Goal: Information Seeking & Learning: Compare options

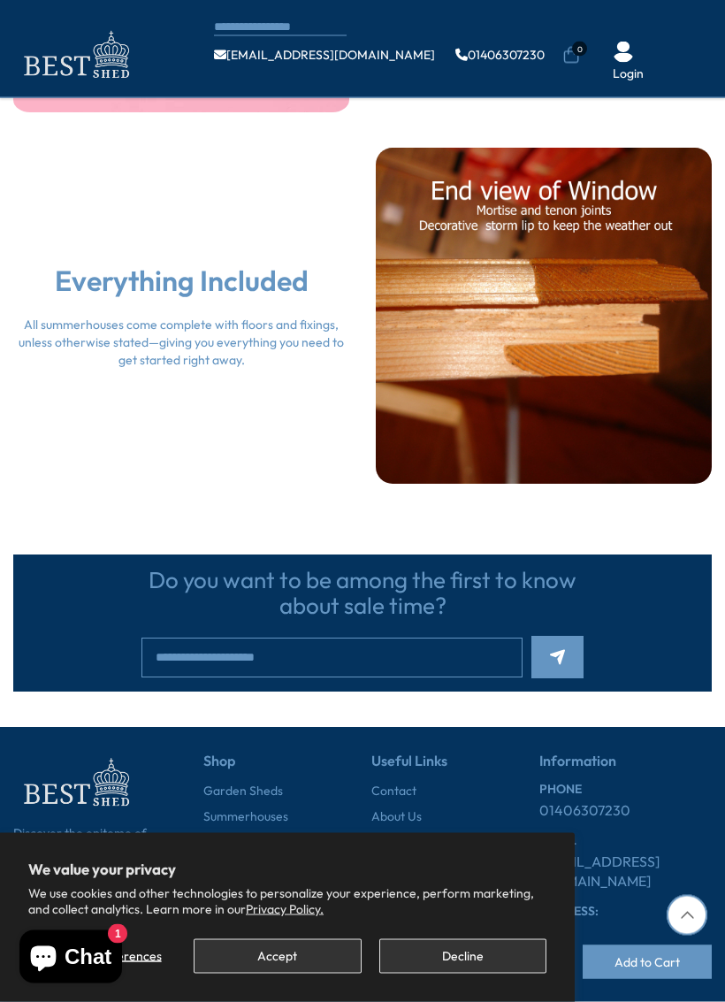
scroll to position [3132, 0]
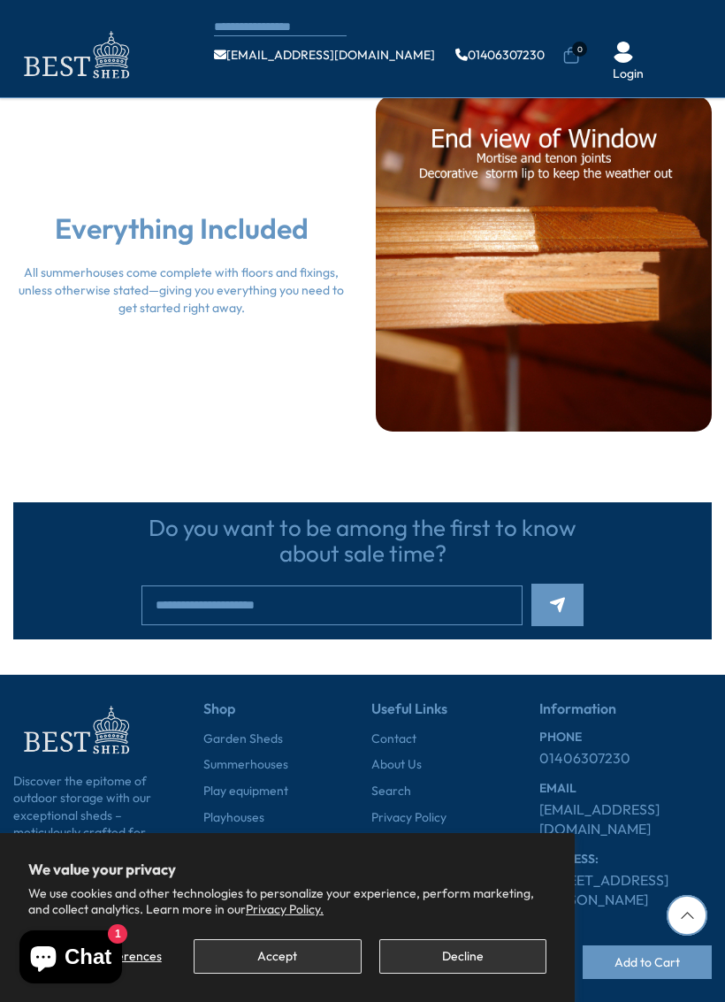
click at [280, 923] on button "Accept" at bounding box center [277, 956] width 167 height 34
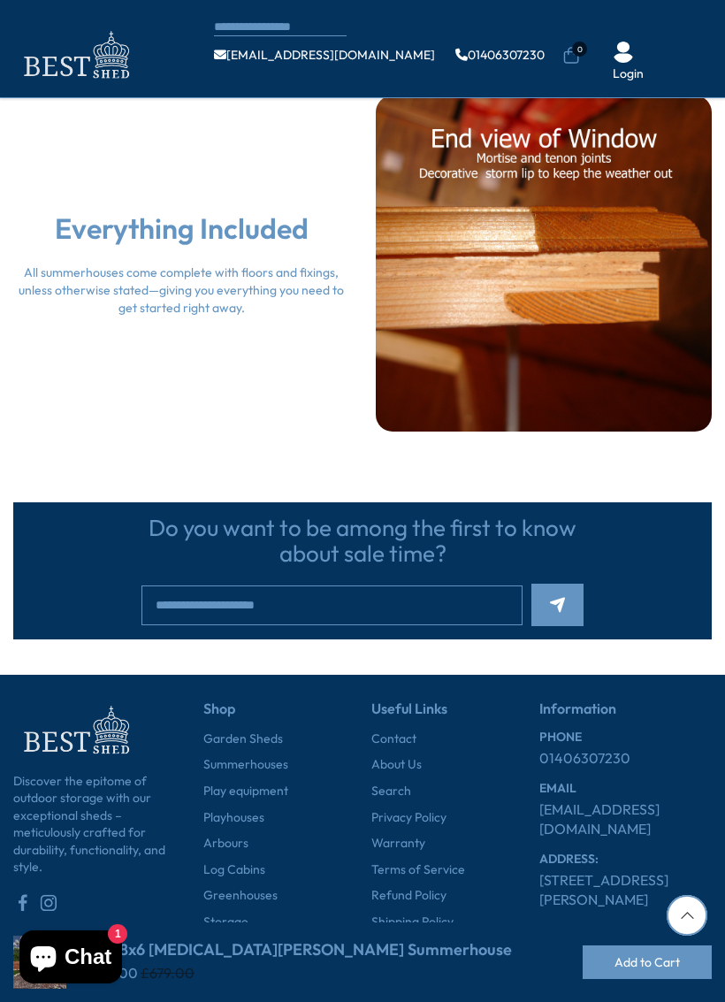
click at [278, 756] on link "Summerhouses" at bounding box center [245, 765] width 85 height 18
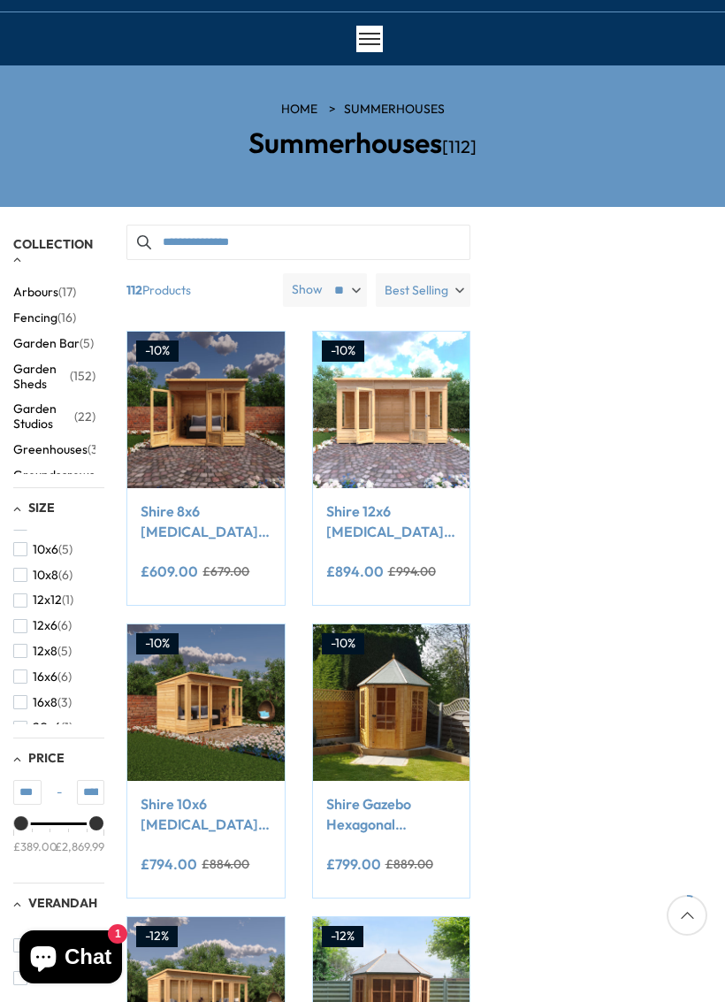
scroll to position [45, 0]
click at [96, 578] on div "10x10 (4) 10x12 (1) 10x6 (5) 10x8 (6) 12x12 (1) 12x6 (6) 12x8 (5) 16x6 (6) 16x8…" at bounding box center [58, 627] width 91 height 195
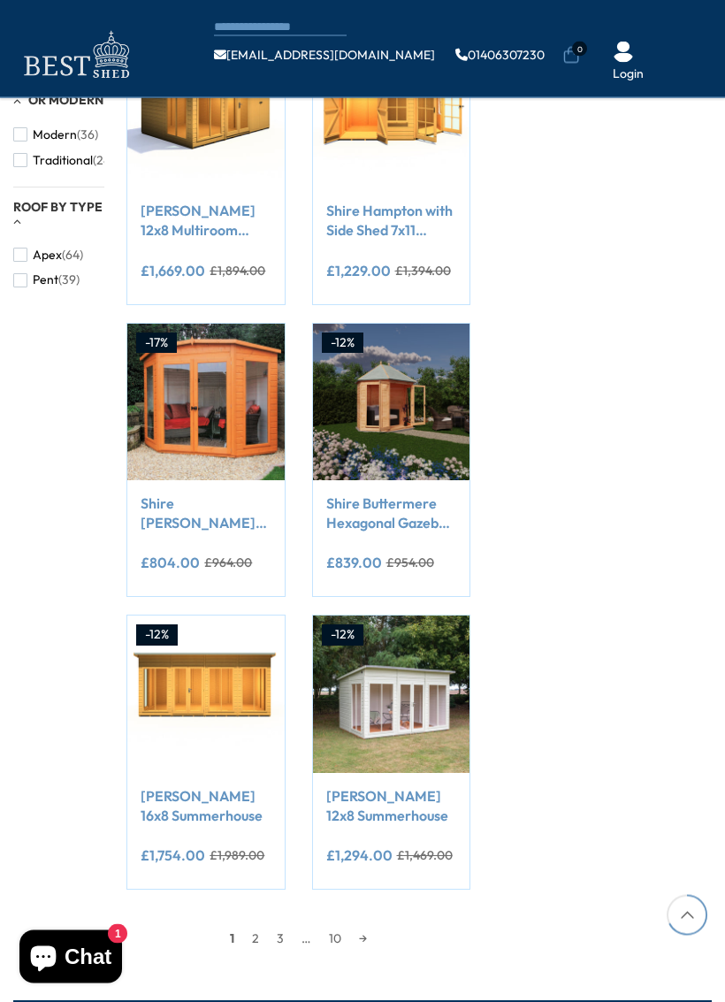
scroll to position [1167, 0]
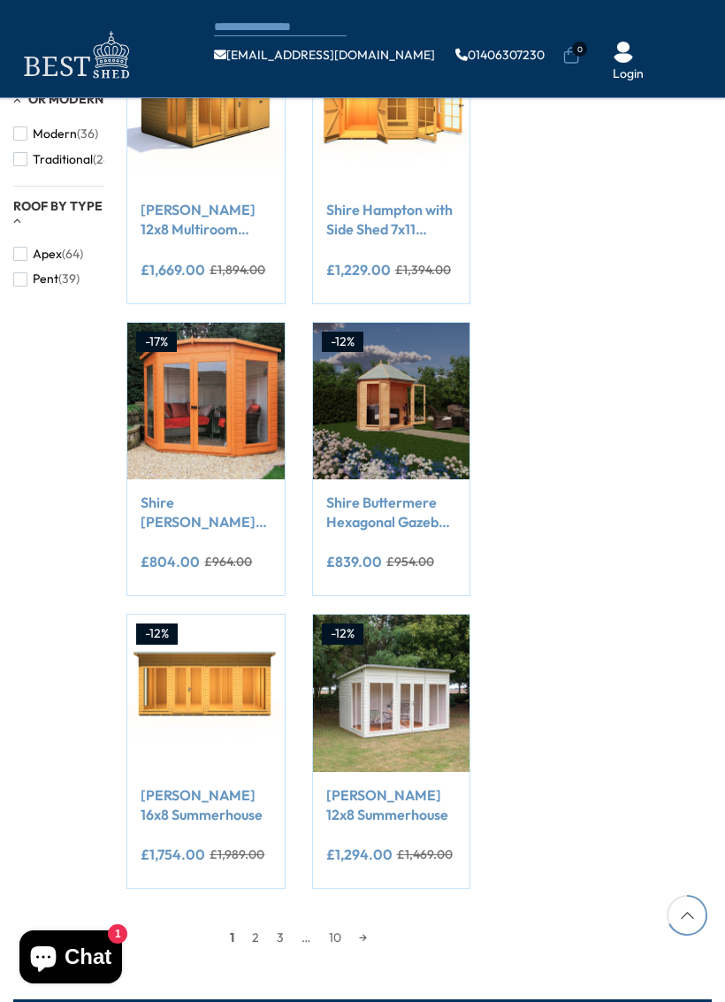
click at [202, 414] on img at bounding box center [205, 401] width 157 height 157
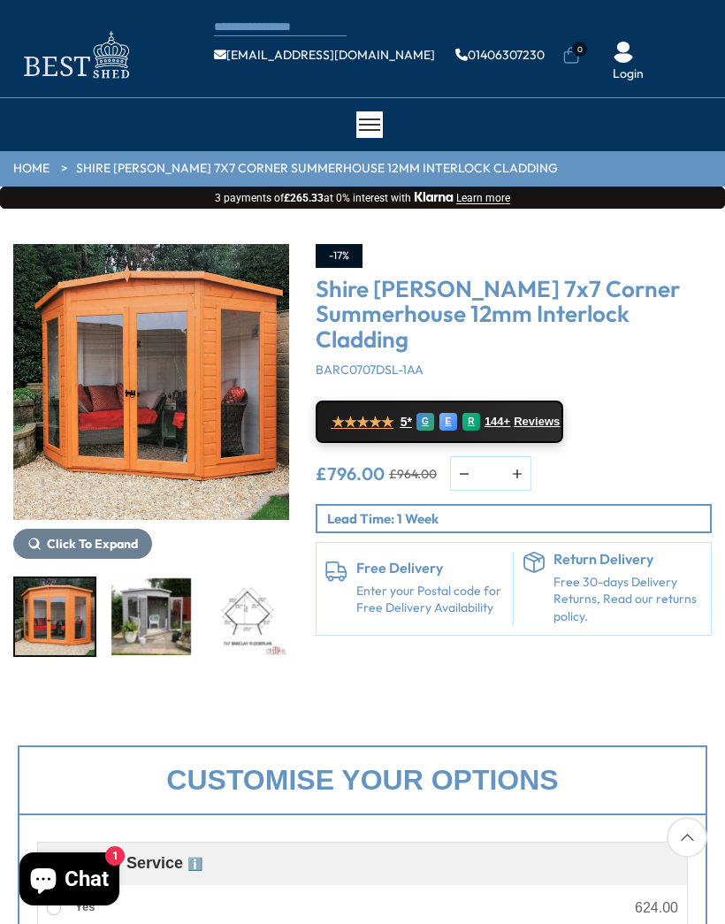
click at [64, 538] on span "Click To Expand" at bounding box center [92, 544] width 91 height 16
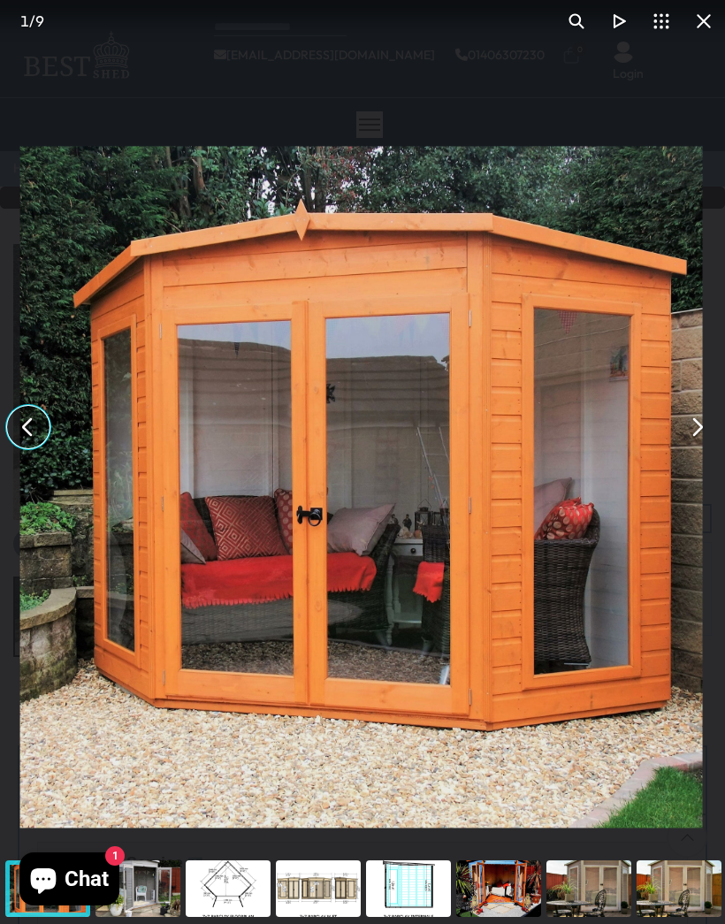
click at [27, 22] on div "1 / 9" at bounding box center [32, 21] width 64 height 42
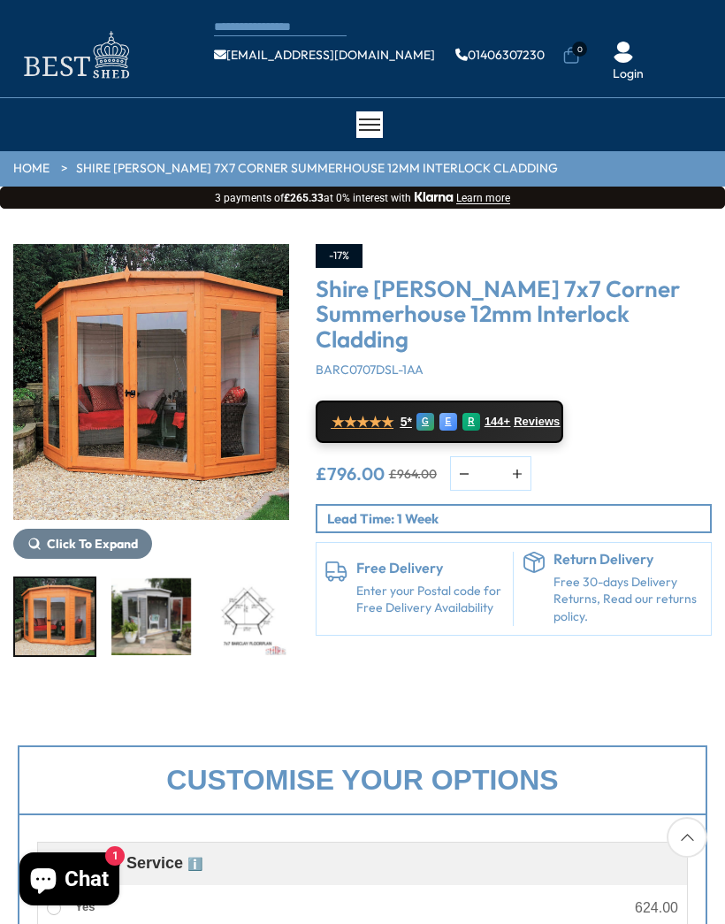
click at [208, 622] on img "3 / 9" at bounding box center [248, 616] width 80 height 77
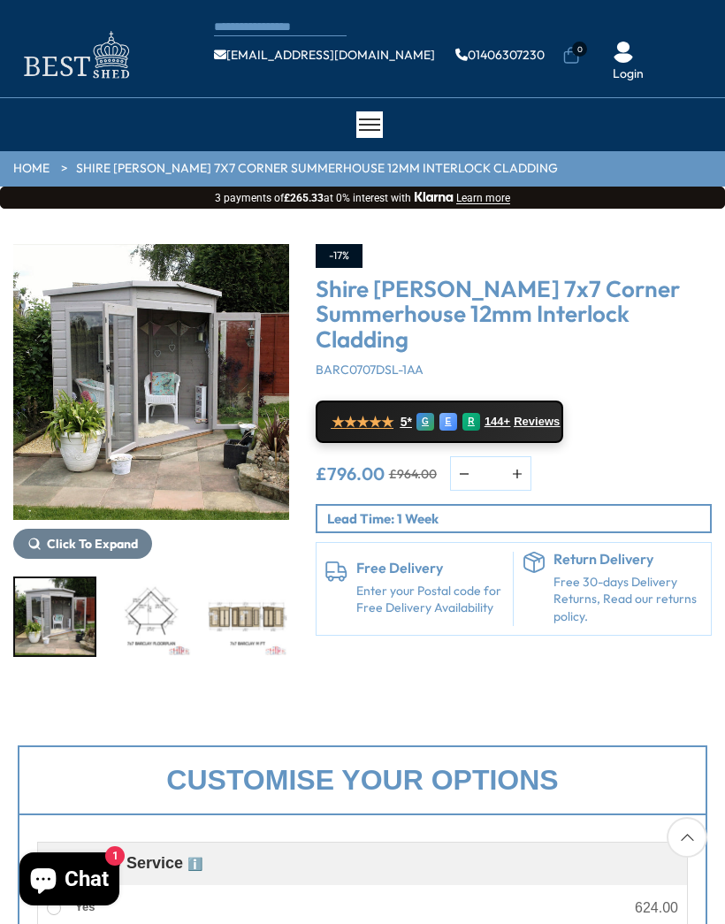
click at [45, 609] on img "2 / 9" at bounding box center [55, 616] width 80 height 77
click at [77, 537] on span "Click To Expand" at bounding box center [92, 544] width 91 height 16
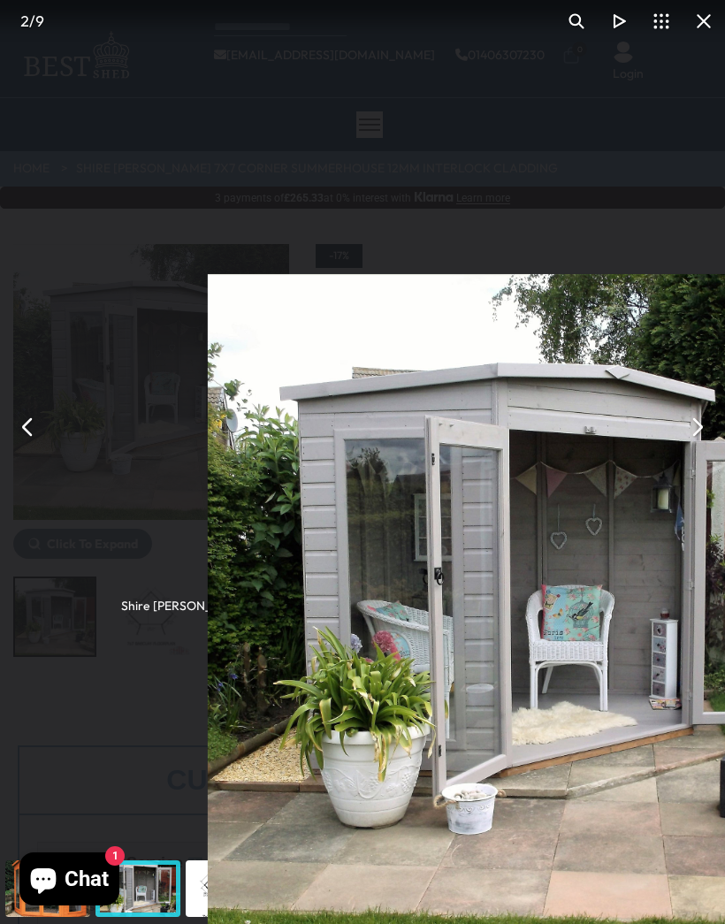
click at [52, 34] on div "2 / 9" at bounding box center [32, 21] width 64 height 42
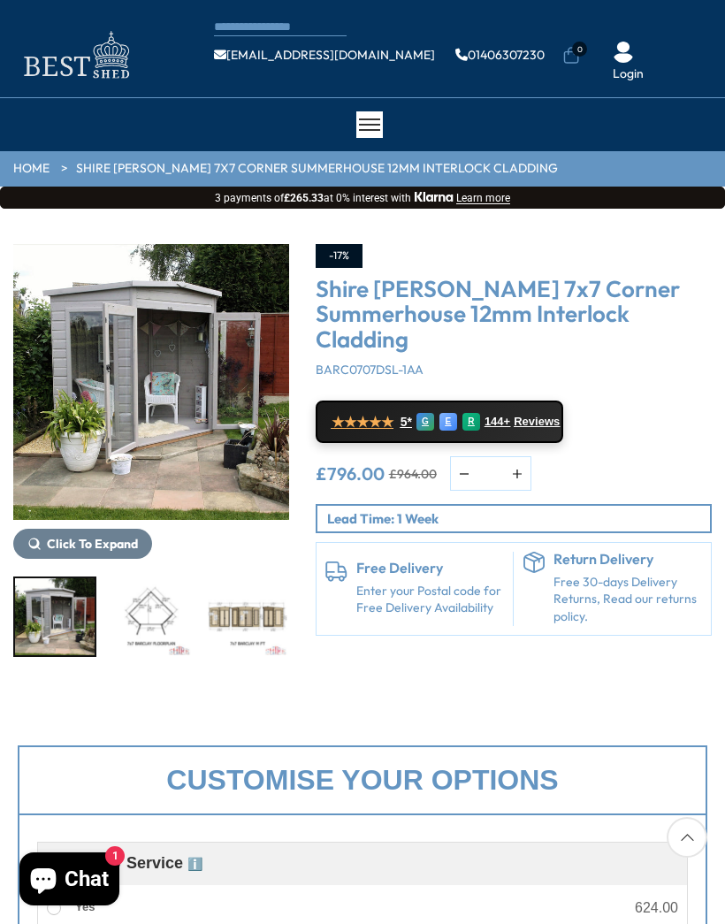
click at [25, 20] on div "CONTACT US Shipping Warranty Shop info@bestshed.co.uk 01406307230 0 Login" at bounding box center [362, 49] width 725 height 98
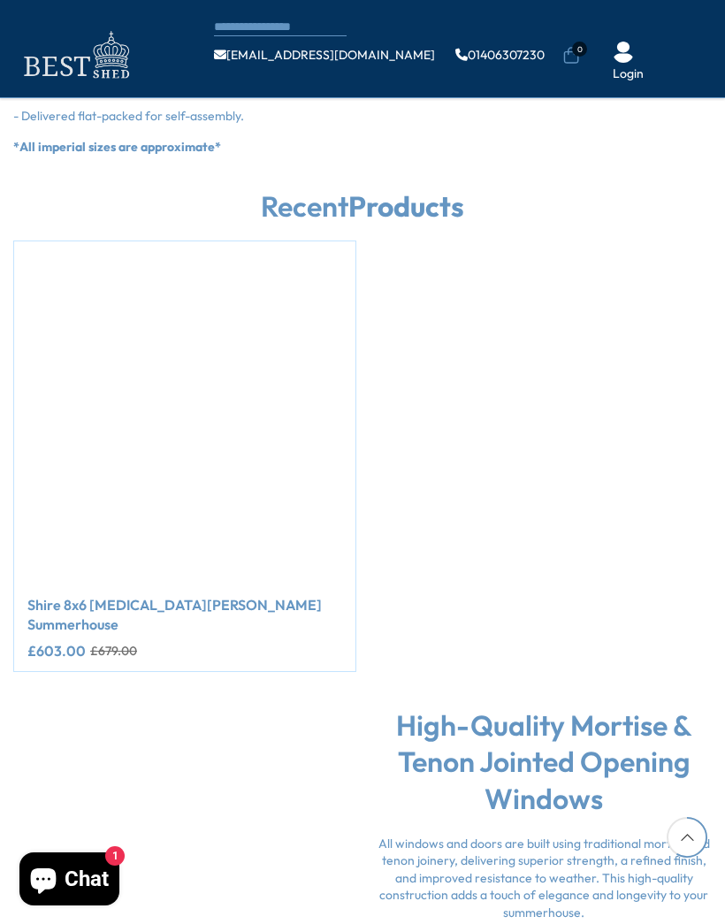
scroll to position [2935, 0]
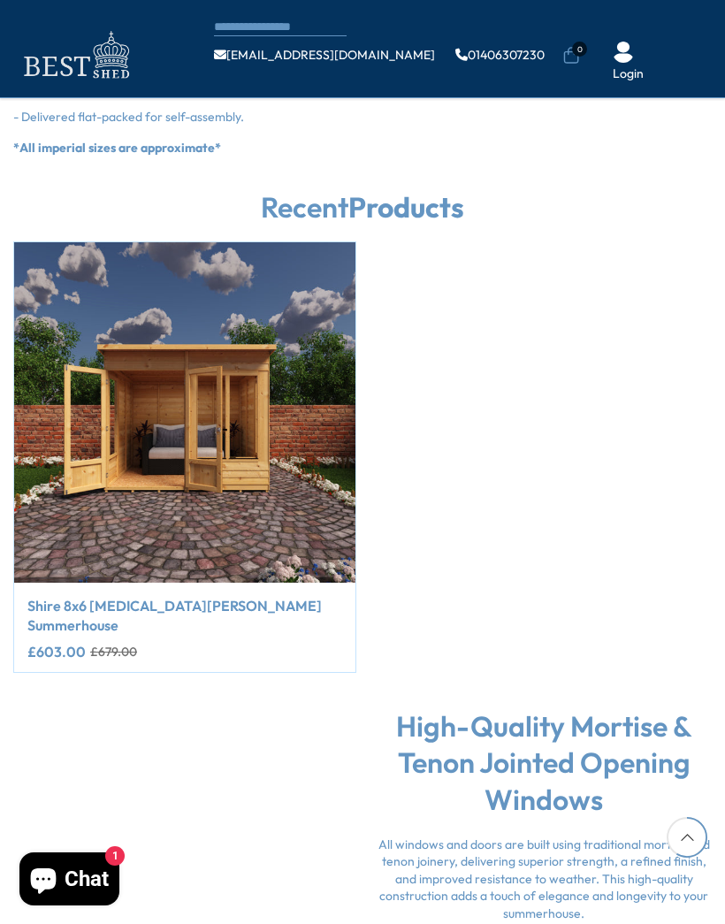
click at [119, 434] on img "1 / 1" at bounding box center [184, 412] width 341 height 341
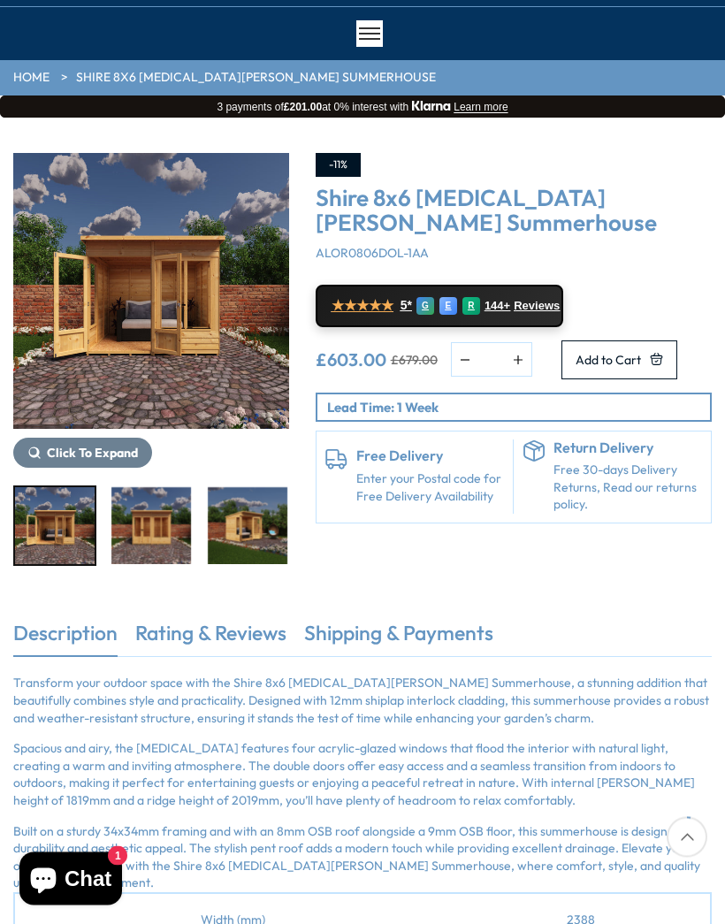
scroll to position [95, 0]
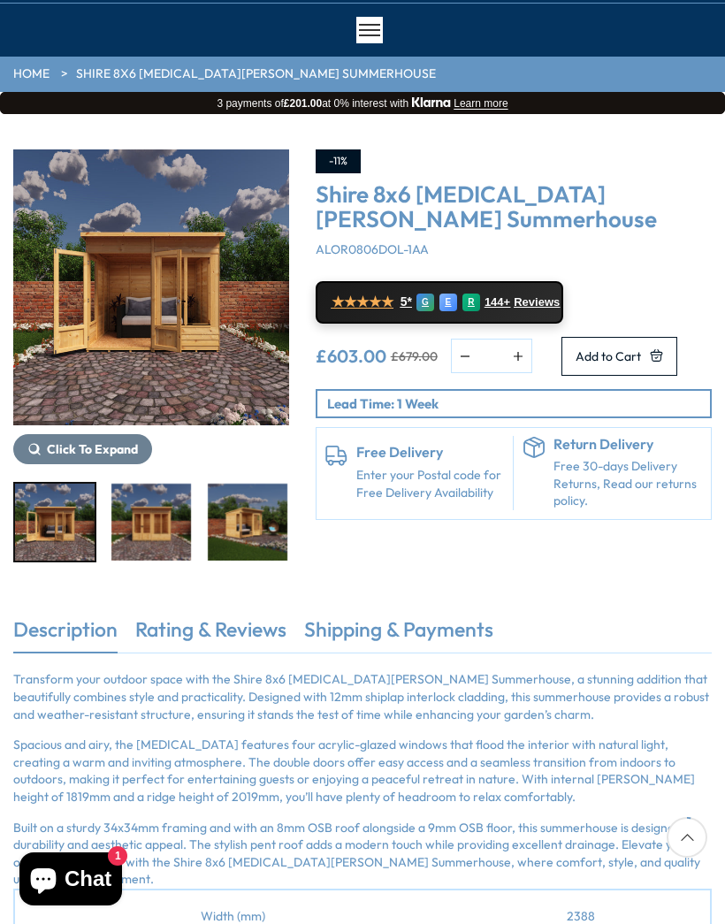
click at [95, 454] on span "Click To Expand" at bounding box center [92, 449] width 91 height 16
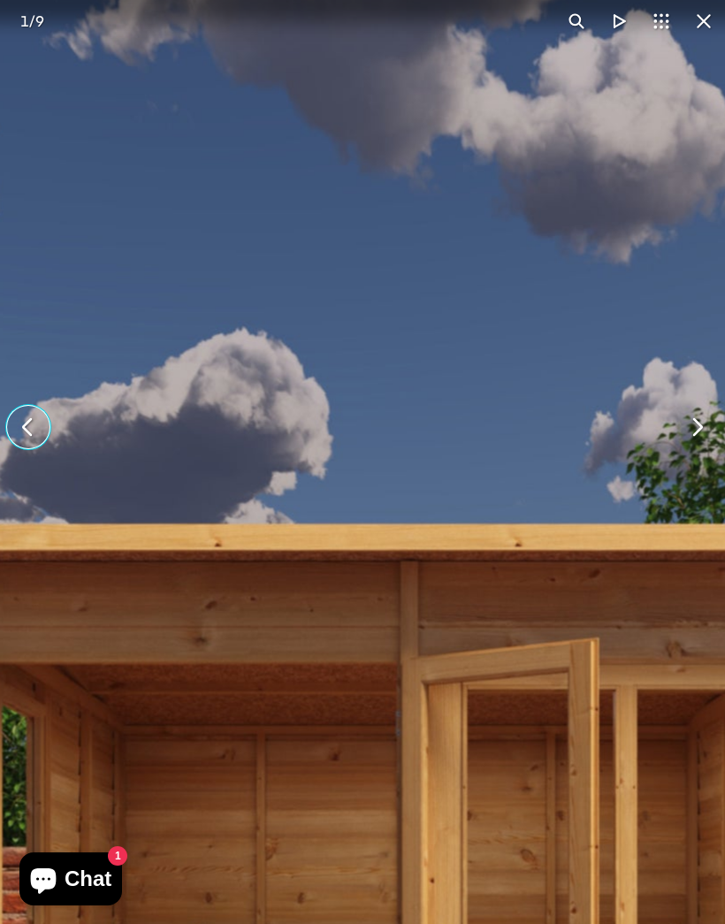
click at [53, 24] on div "1 / 9" at bounding box center [32, 21] width 64 height 42
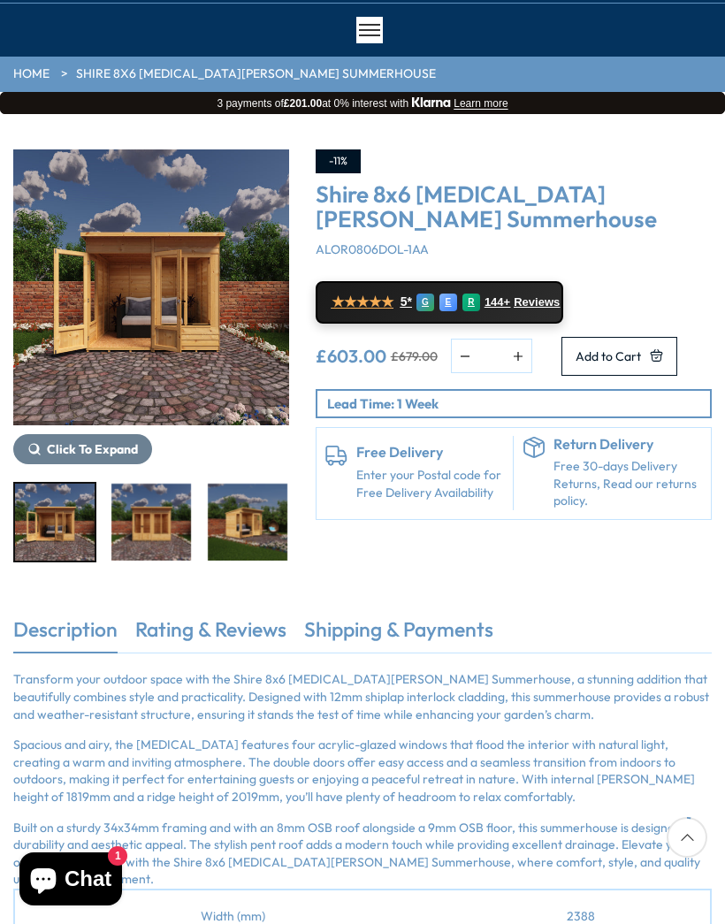
click at [208, 529] on img "3 / 9" at bounding box center [248, 522] width 80 height 77
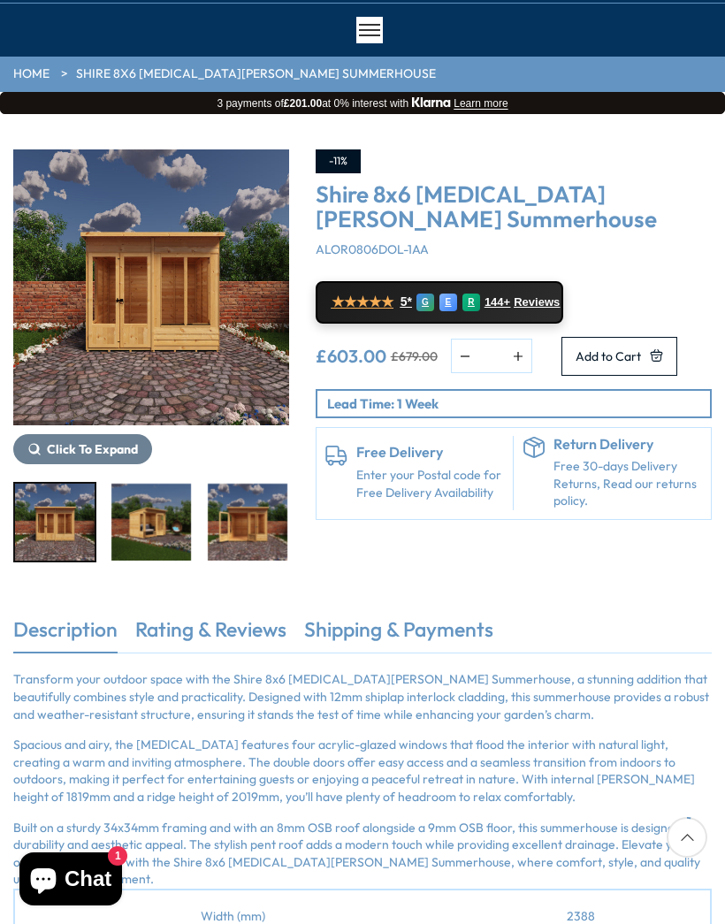
click at [78, 443] on span "Click To Expand" at bounding box center [92, 449] width 91 height 16
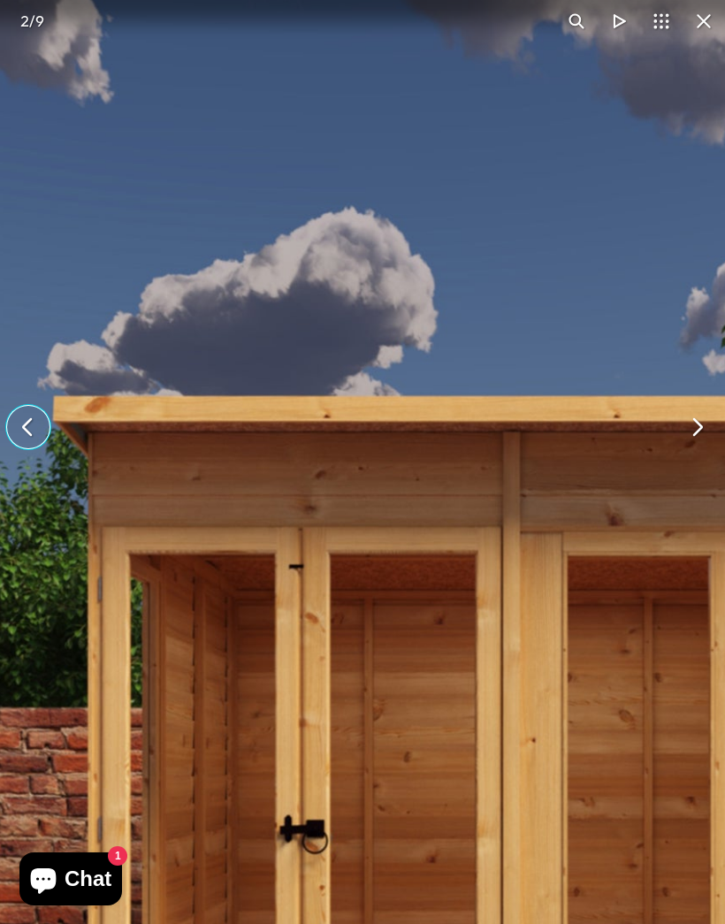
click at [20, 21] on span "2" at bounding box center [24, 20] width 9 height 19
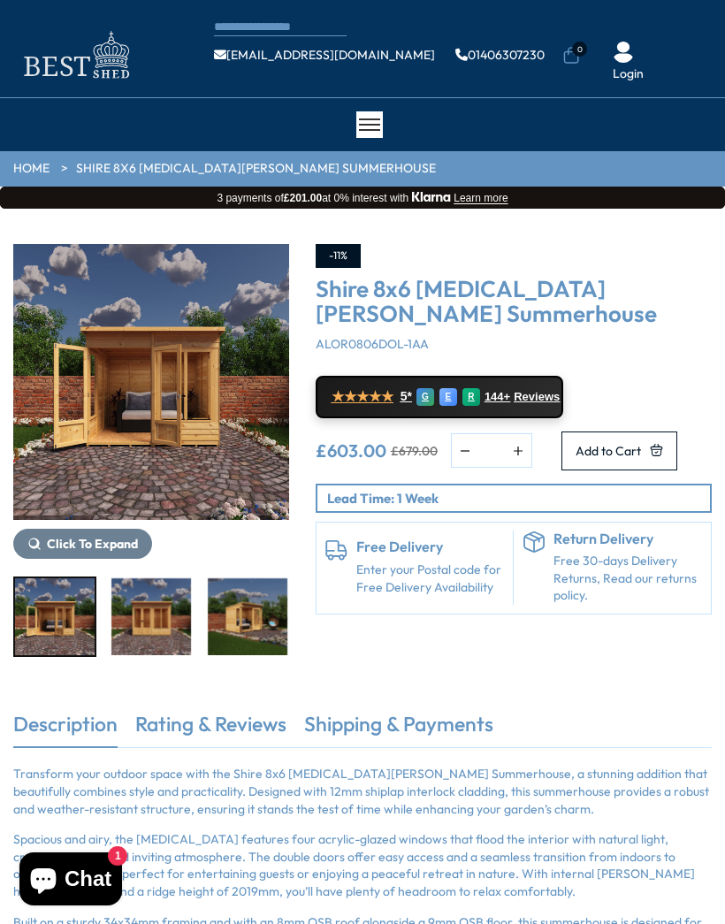
click at [3, 429] on div "Click To Expand Click To Expand Click To Expand Click To Expand Click To Expand…" at bounding box center [151, 450] width 302 height 413
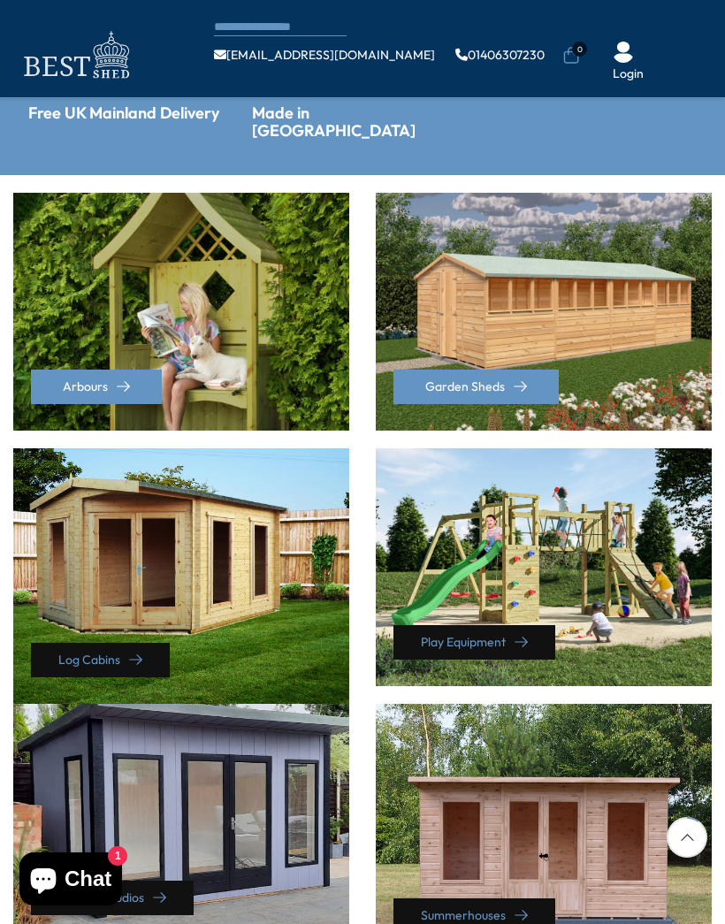
scroll to position [384, 0]
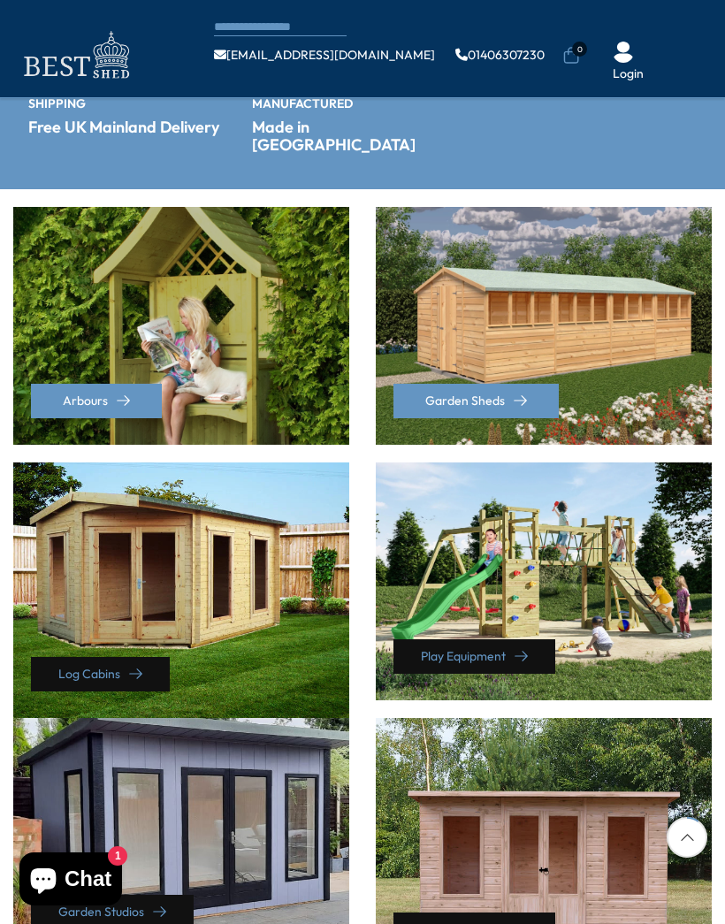
click at [123, 556] on div "Log Cabins" at bounding box center [181, 590] width 336 height 256
click at [126, 657] on link "Log Cabins" at bounding box center [100, 674] width 139 height 34
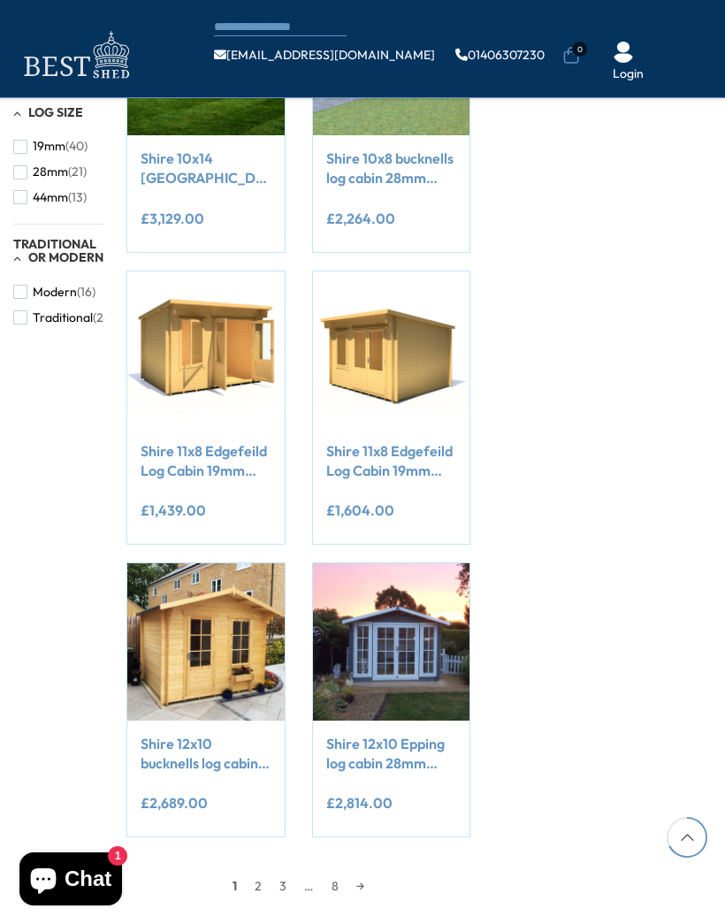
scroll to position [1219, 0]
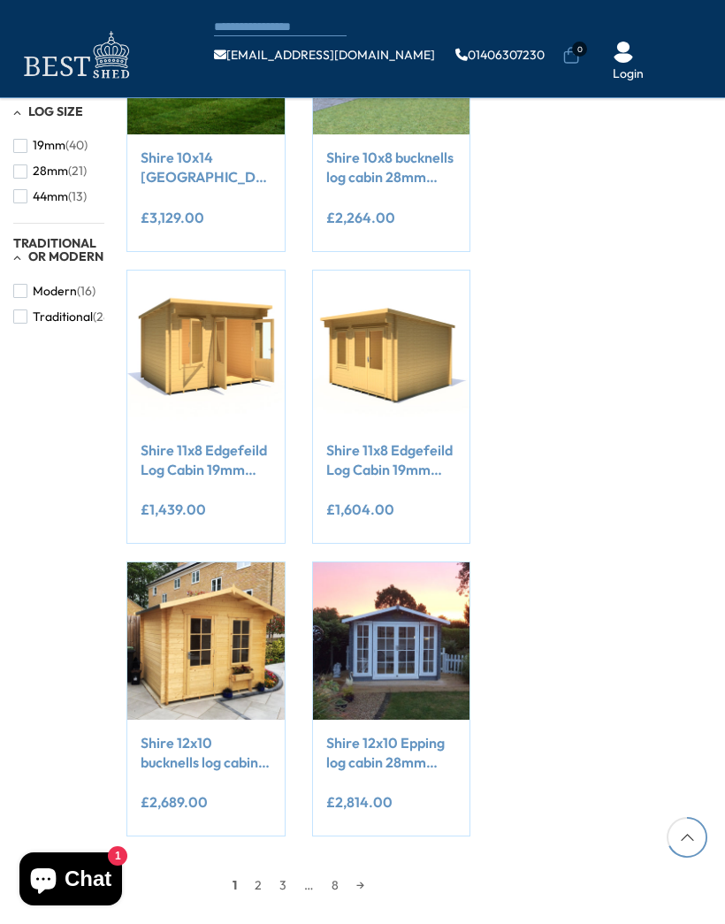
click at [195, 386] on span "Add to Cart" at bounding box center [194, 392] width 65 height 12
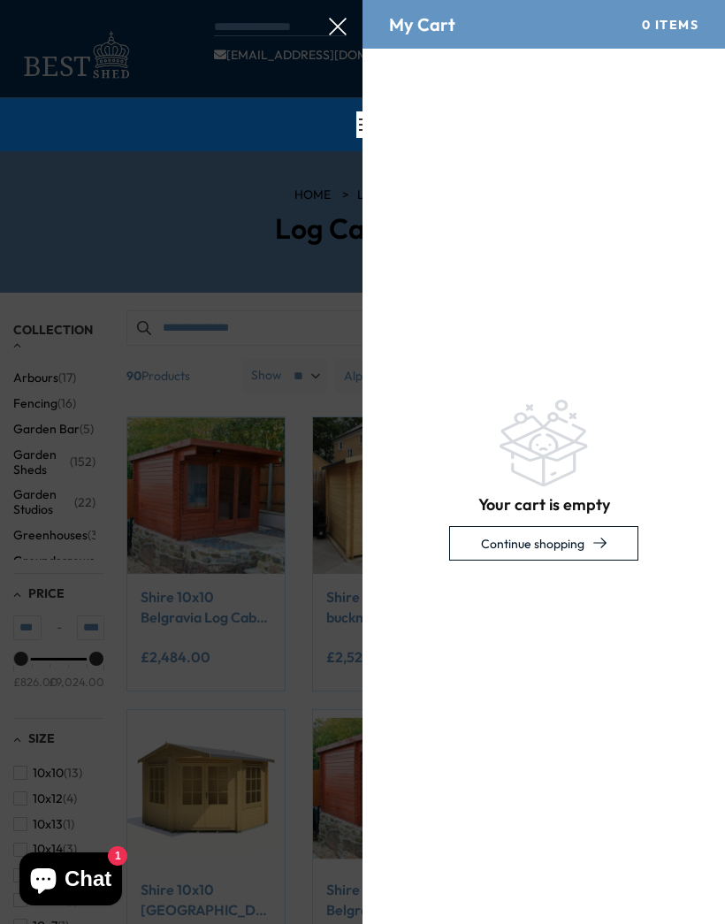
scroll to position [0, 0]
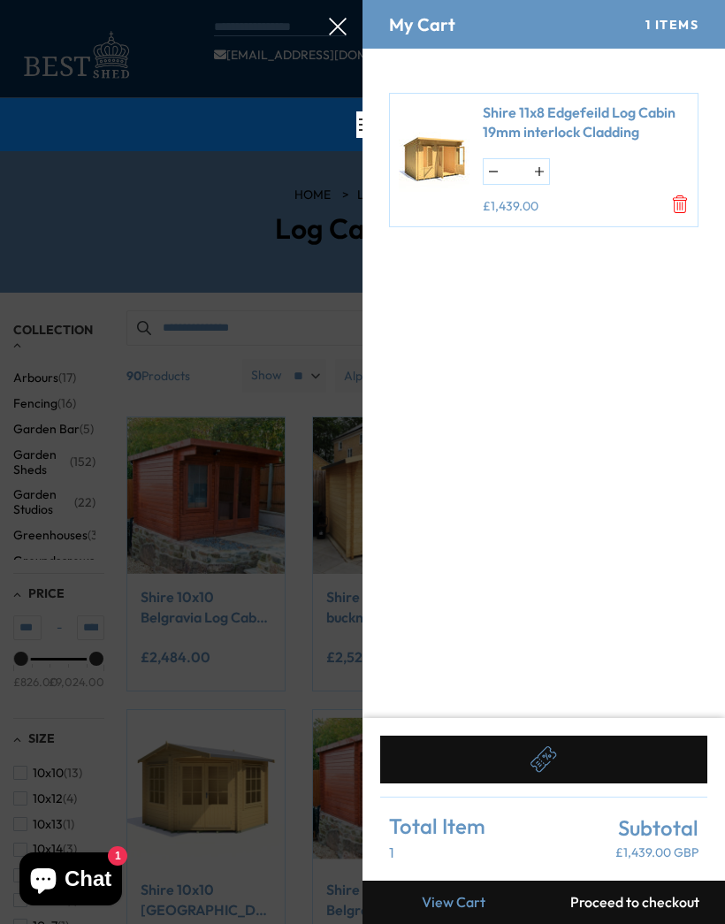
click at [89, 0] on div at bounding box center [362, 0] width 725 height 0
click at [348, 0] on div at bounding box center [362, 0] width 725 height 0
click at [333, 27] on icon at bounding box center [338, 27] width 18 height 18
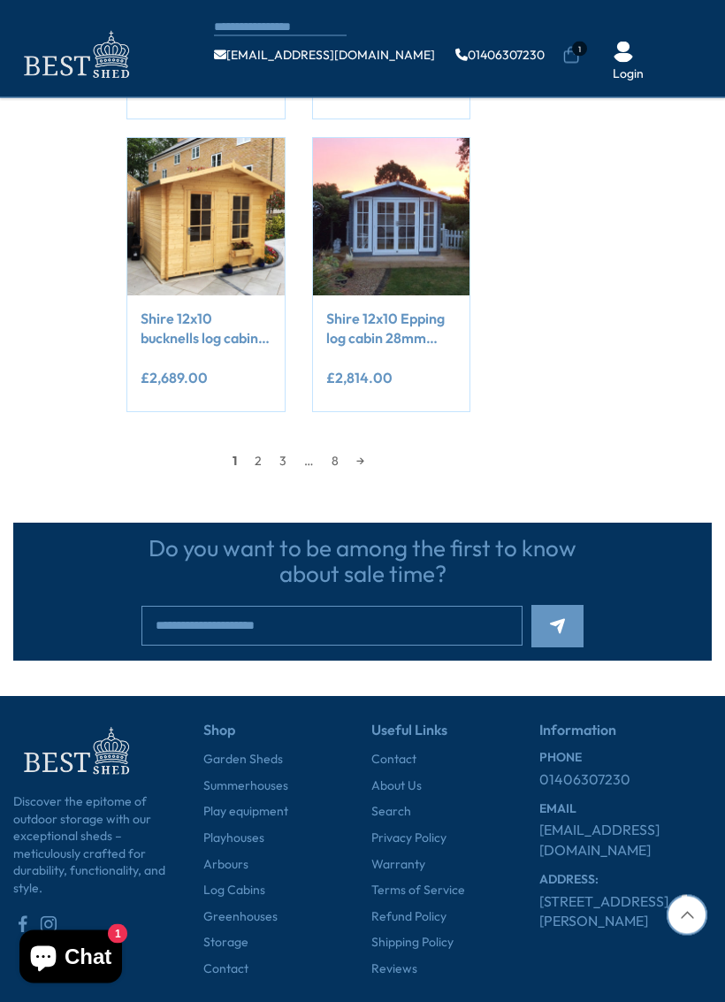
scroll to position [1645, 0]
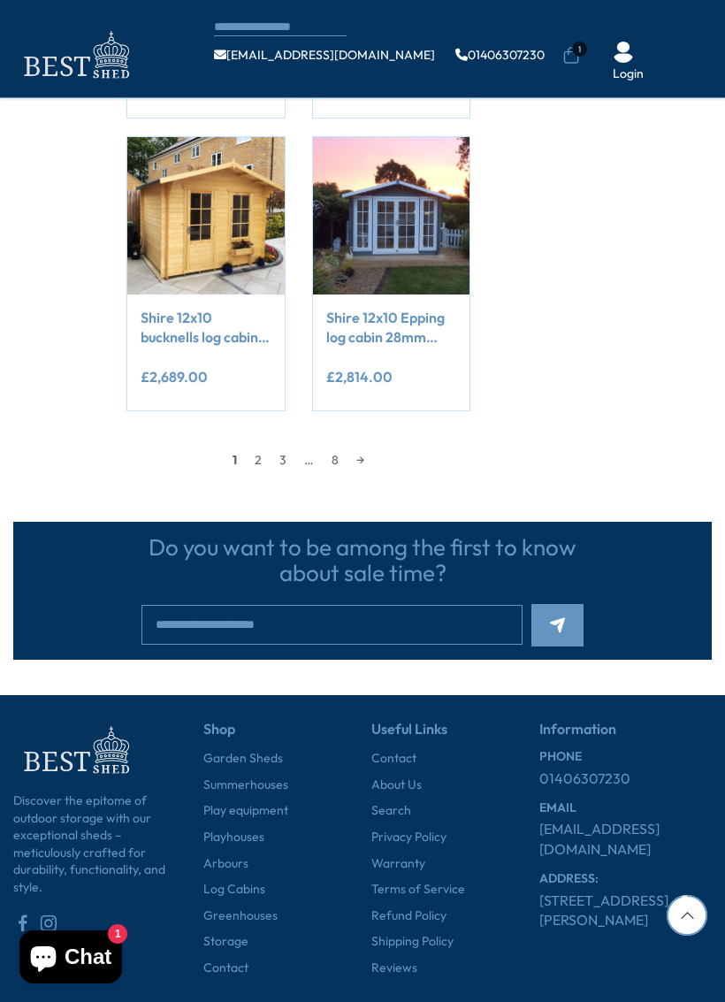
click at [259, 447] on link "2" at bounding box center [258, 460] width 25 height 27
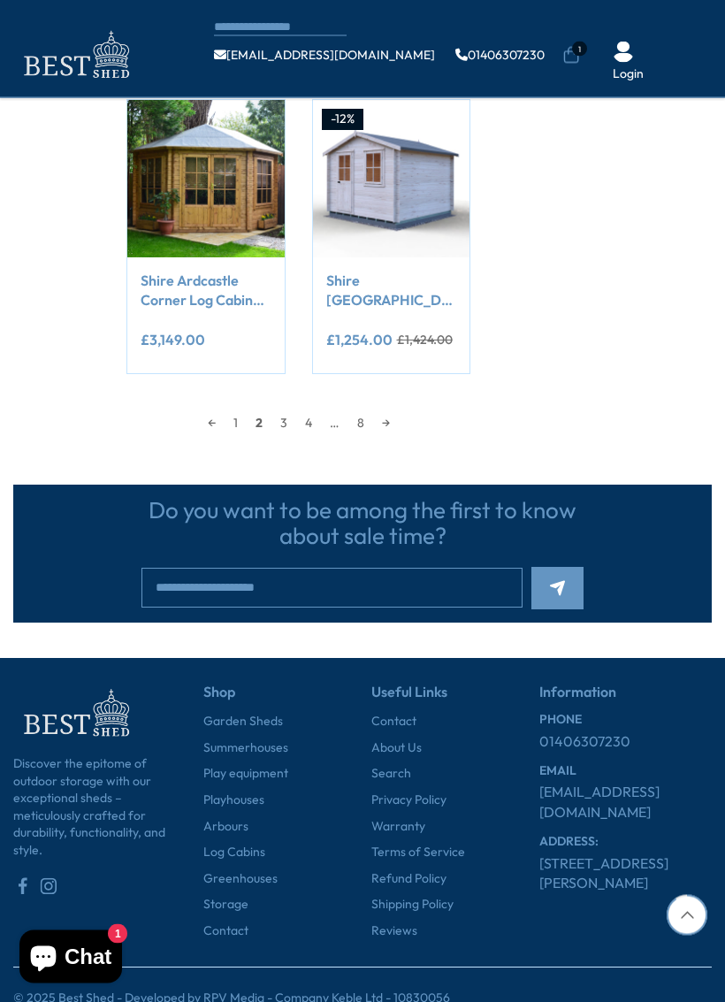
scroll to position [1736, 0]
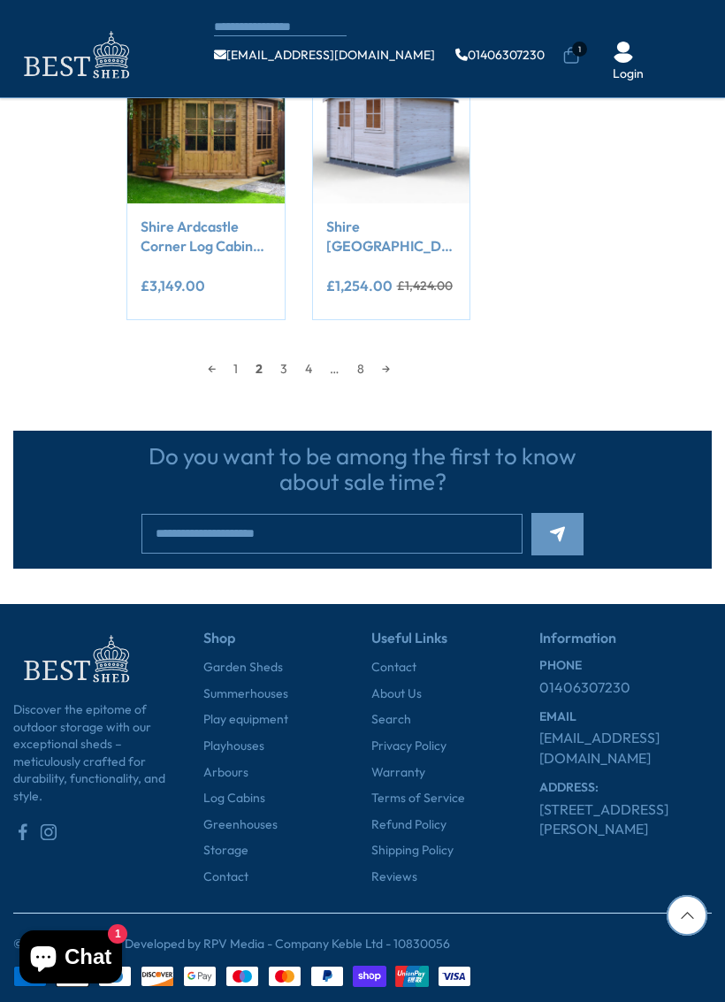
click at [71, 631] on img at bounding box center [75, 659] width 124 height 57
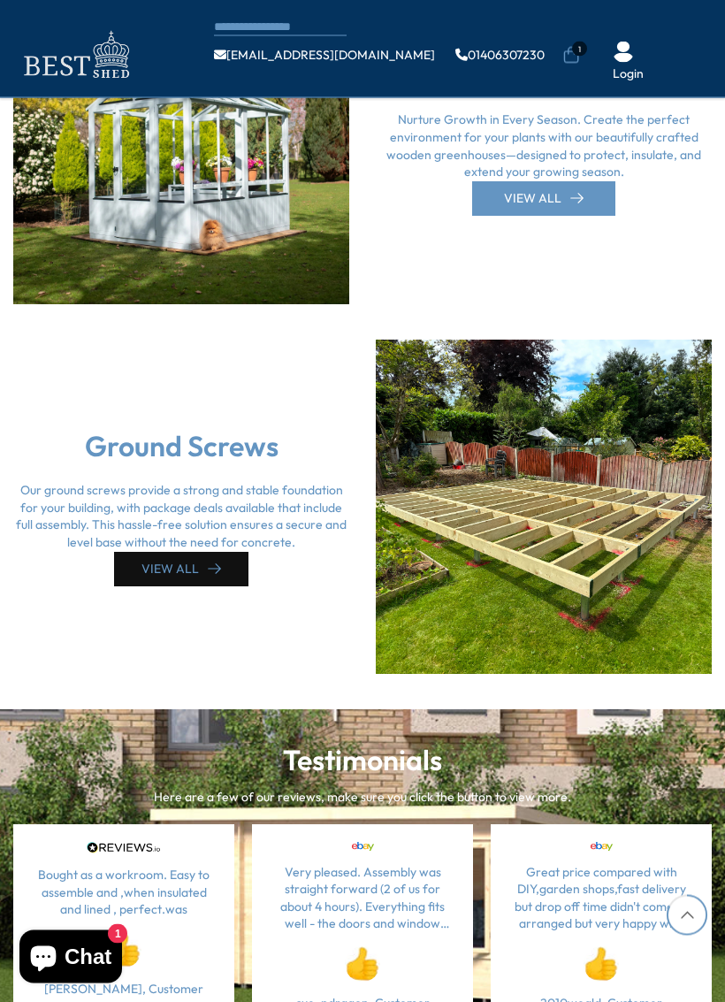
scroll to position [3464, 0]
click at [5, 597] on div "Ground Screws Our ground screws provide a strong and stable foundation for your…" at bounding box center [362, 488] width 725 height 369
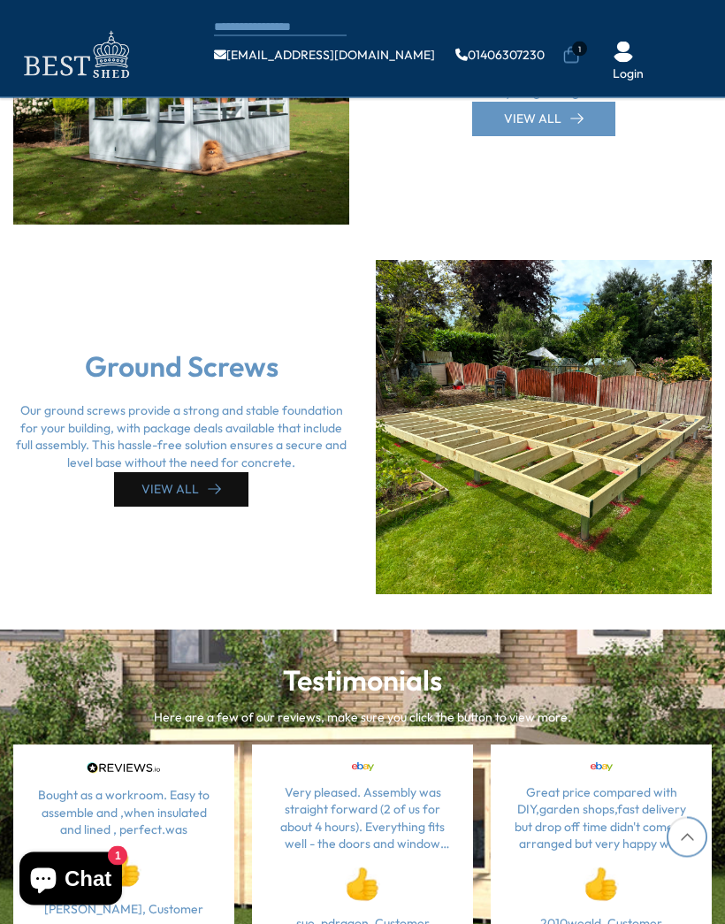
scroll to position [3529, 0]
